Goal: Use online tool/utility: Utilize a website feature to perform a specific function

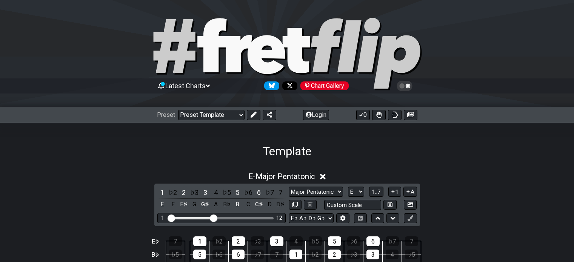
select select "/template"
select select "Major Pentatonic"
select select "E"
select select "Eb Ab Db Gb Bb Eb"
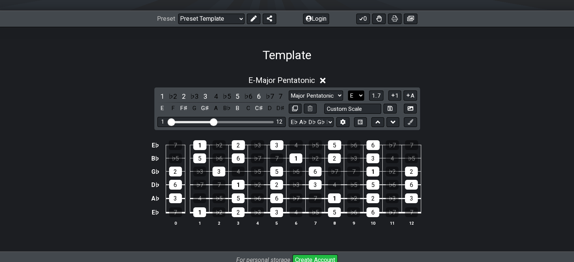
click at [353, 95] on select "A♭ A A♯ B♭ B C C♯ D♭ D D♯ E♭ E F F♯ G♭ G G♯" at bounding box center [356, 96] width 16 height 10
select select "C"
click at [348, 91] on select "A♭ A A♯ B♭ B C C♯ D♭ D D♯ E♭ E F F♯ G♭ G G♯" at bounding box center [356, 96] width 16 height 10
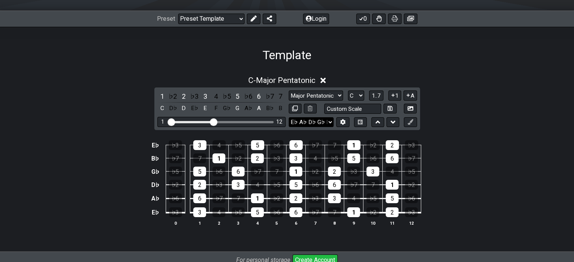
click at [329, 120] on select "E A D G B E E A D G B E E A D G B E B E A D F♯ B A D G C E A D A D G B E E♭ A♭ …" at bounding box center [311, 122] width 45 height 10
select select "E A D G B E"
click at [289, 117] on select "E A D G B E E A D G B E E A D G B E B E A D F♯ B A D G C E A D A D G B E E♭ A♭ …" at bounding box center [311, 122] width 45 height 10
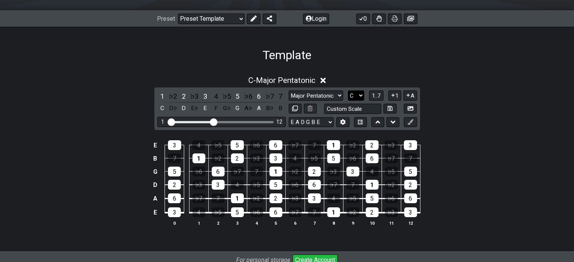
click at [354, 95] on select "A♭ A A♯ B♭ B C C♯ D♭ D D♯ E♭ E F F♯ G♭ G G♯" at bounding box center [356, 96] width 16 height 10
select select "A"
click at [348, 91] on select "A♭ A A♯ B♭ B C C♯ D♭ D D♯ E♭ E F F♯ G♭ G G♯" at bounding box center [356, 96] width 16 height 10
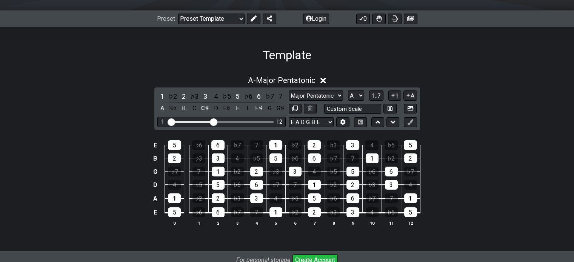
click at [304, 91] on div "Root Root Minor Pentatonic Major Pentatonic Minor Blues Major Blues Major / [PE…" at bounding box center [353, 96] width 128 height 10
click at [305, 94] on select "Root Root Minor Pentatonic Major Pentatonic Minor Blues Major Blues Major / Ion…" at bounding box center [316, 96] width 54 height 10
select select "Minor Pentatonic"
click at [289, 91] on select "Root Root Minor Pentatonic Major Pentatonic Minor Blues Major Blues Major / [PE…" at bounding box center [316, 96] width 54 height 10
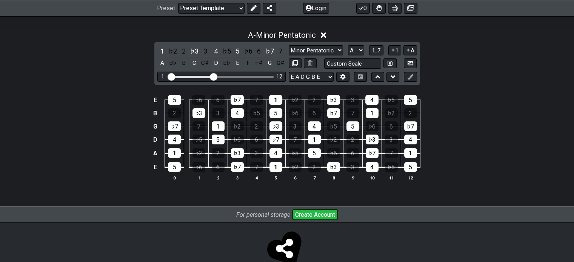
scroll to position [0, 0]
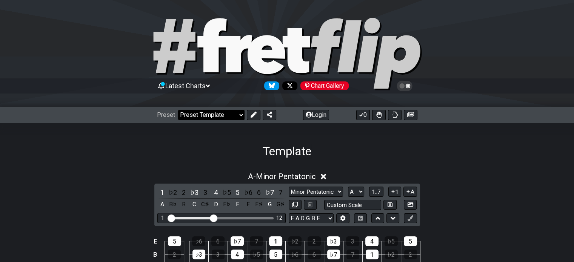
click at [215, 115] on select "Welcome to #fretflip! Initial Preset Custom Preset Minor Pentatonic Major Penta…" at bounding box center [211, 115] width 66 height 11
click at [225, 116] on select "Welcome to #fretflip! Initial Preset Custom Preset Minor Pentatonic Major Penta…" at bounding box center [211, 115] width 66 height 11
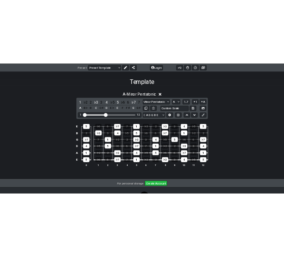
scroll to position [116, 0]
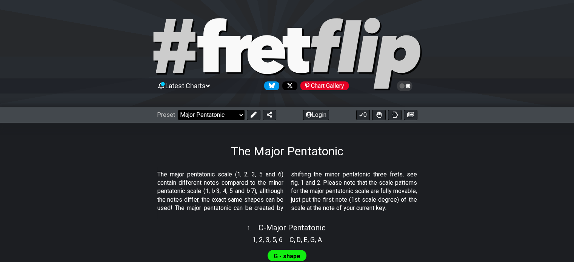
click at [229, 115] on select "Welcome to #fretflip! Initial Preset Custom Preset Minor Pentatonic Major Penta…" at bounding box center [211, 115] width 66 height 11
click at [178, 110] on select "Welcome to #fretflip! Initial Preset Custom Preset Minor Pentatonic Major Penta…" at bounding box center [211, 115] width 66 height 11
select select "/user-defined"
select select "A"
select select "C"
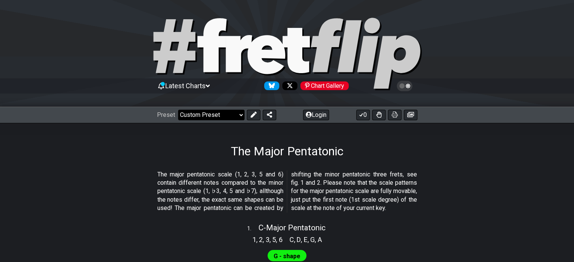
select select "C"
select select "A"
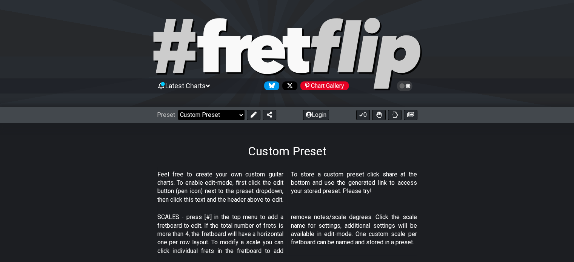
click at [208, 113] on select "Welcome to #fretflip! Initial Preset Custom Preset Minor Pentatonic Major Penta…" at bounding box center [211, 115] width 66 height 11
click at [198, 117] on select "Welcome to #fretflip! Initial Preset Custom Preset Minor Pentatonic Major Penta…" at bounding box center [211, 115] width 66 height 11
click at [254, 132] on div "Custom Preset" at bounding box center [287, 140] width 574 height 35
click at [255, 117] on icon at bounding box center [254, 115] width 6 height 6
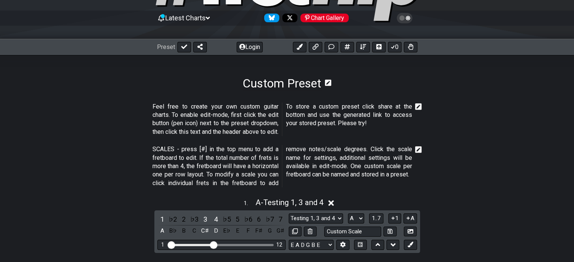
scroll to position [23, 0]
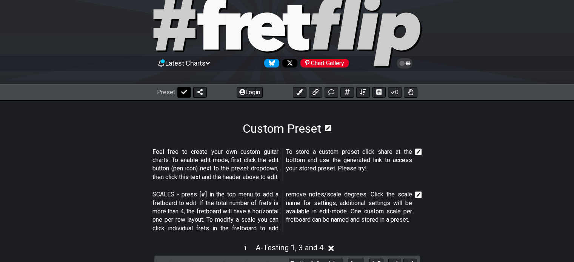
click at [180, 94] on button at bounding box center [184, 92] width 14 height 11
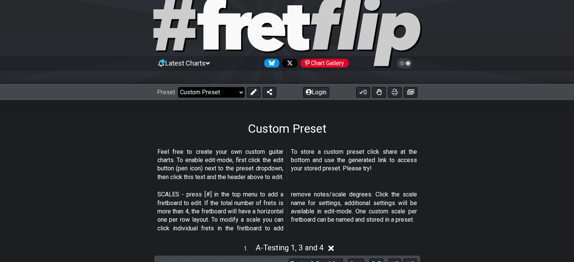
click at [192, 92] on select "Welcome to #fretflip! Initial Preset Custom Preset Minor Pentatonic Major Penta…" at bounding box center [211, 92] width 66 height 11
click at [178, 87] on select "Welcome to #fretflip! Initial Preset Custom Preset Minor Pentatonic Major Penta…" at bounding box center [211, 92] width 66 height 11
select select "/minor-pentatonic"
select select "C"
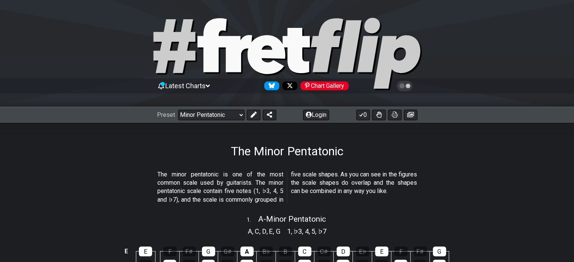
click at [219, 121] on div "Preset Welcome to #fretflip! Initial Preset Custom Preset Minor Pentatonic Majo…" at bounding box center [287, 115] width 574 height 17
click at [227, 120] on select "Welcome to #fretflip! Initial Preset Custom Preset Minor Pentatonic Major Penta…" at bounding box center [211, 115] width 66 height 11
click at [178, 110] on select "Welcome to #fretflip! Initial Preset Custom Preset Minor Pentatonic Major Penta…" at bounding box center [211, 115] width 66 height 11
select select "/template"
select select "A"
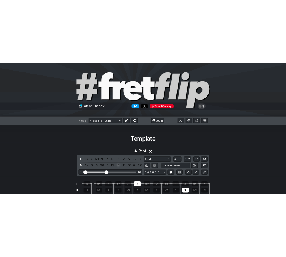
scroll to position [107, 0]
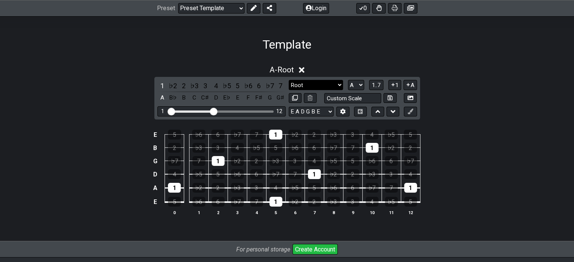
click at [307, 88] on select "Root Root Minor Pentatonic Major Pentatonic Minor Blues Major Blues Major / [PE…" at bounding box center [316, 85] width 54 height 10
select select "Major Pentatonic"
click at [289, 80] on select "Root Root Minor Pentatonic Major Pentatonic Minor Blues Major Blues Major / [PE…" at bounding box center [316, 85] width 54 height 10
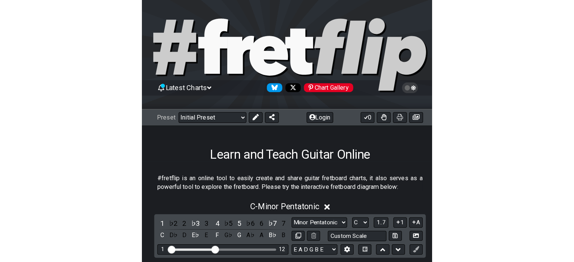
scroll to position [107, 0]
